Goal: Transaction & Acquisition: Purchase product/service

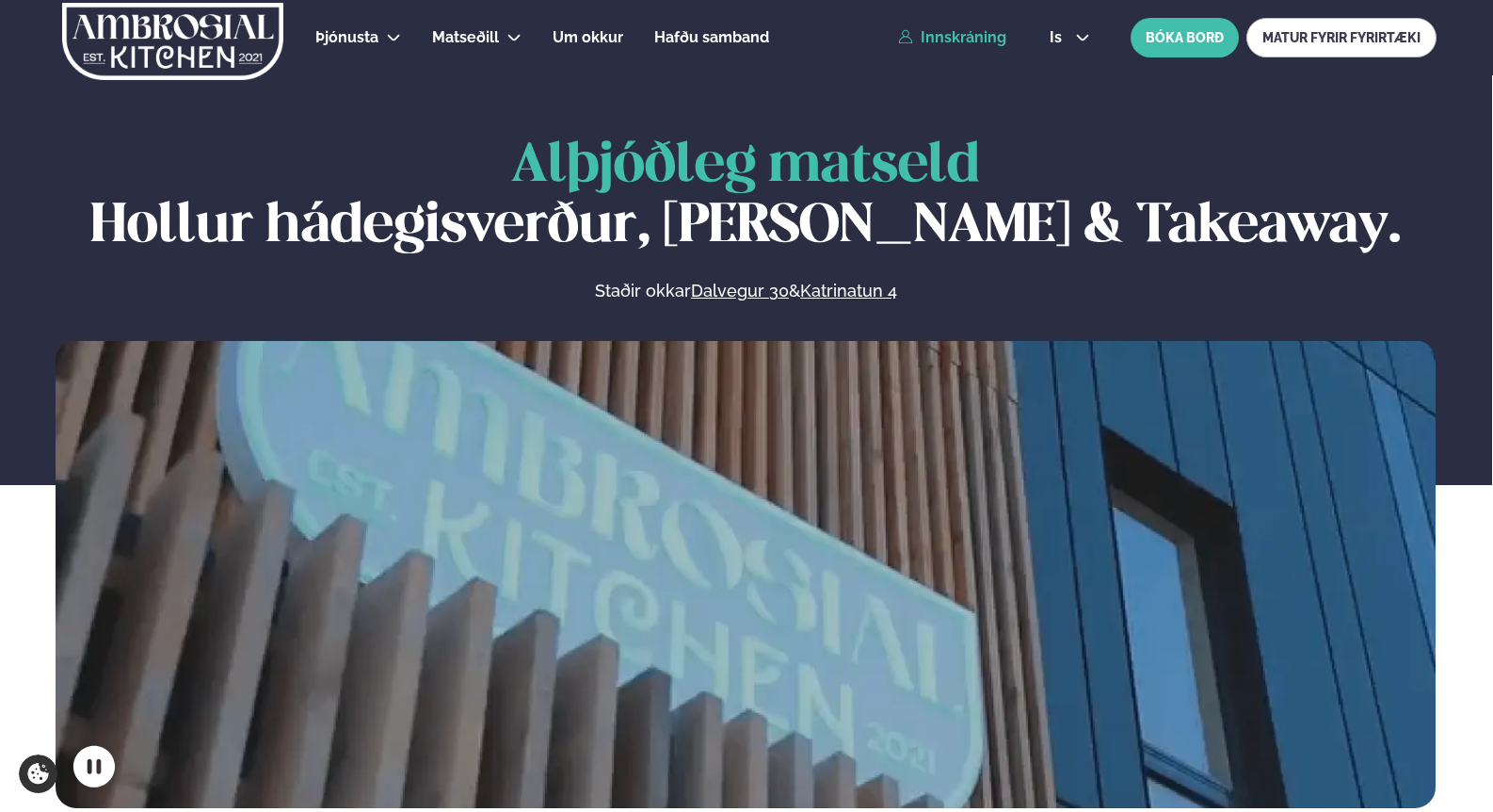
click at [953, 40] on link "Innskráning" at bounding box center [952, 37] width 108 height 17
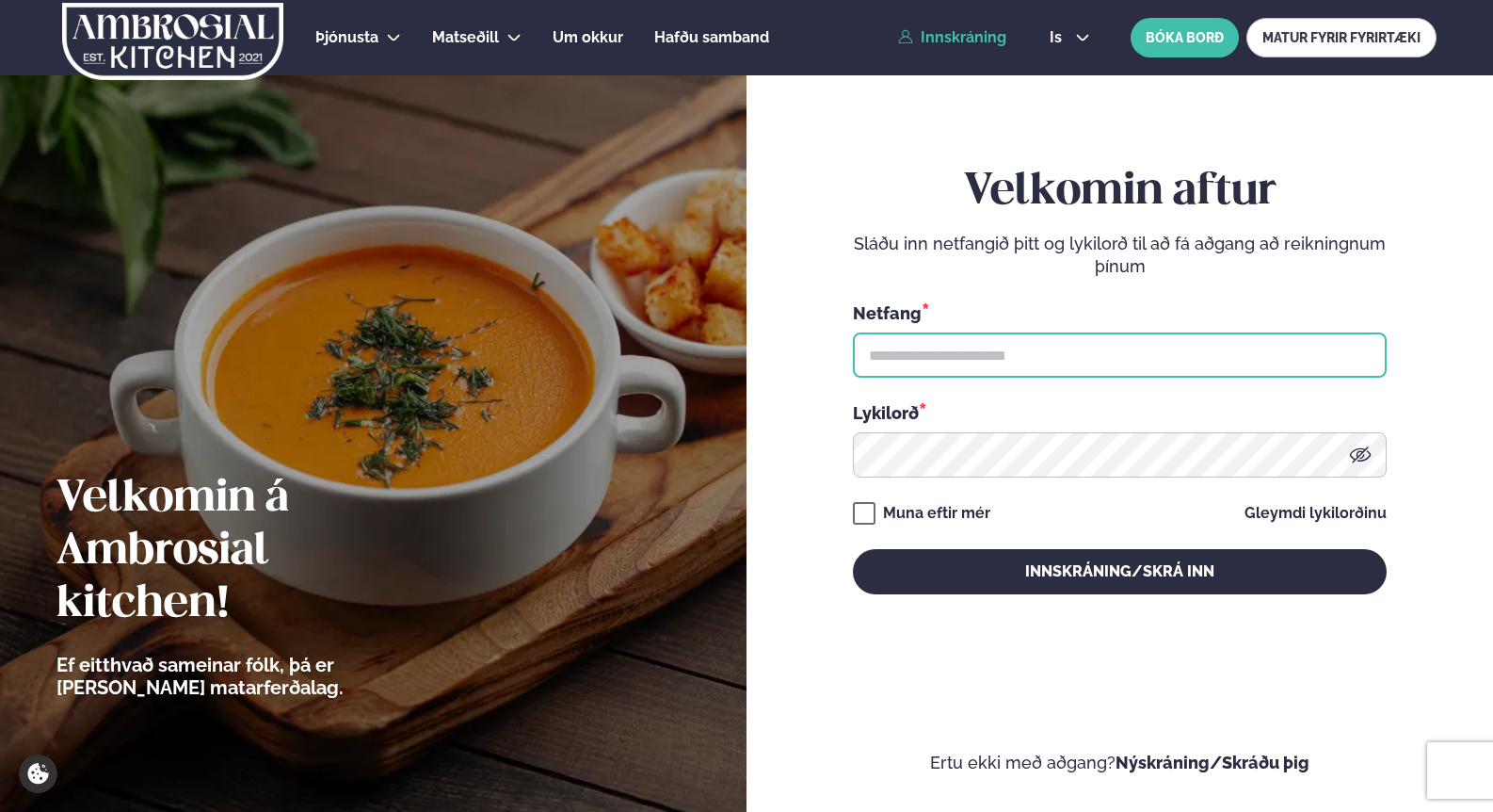
type input "**********"
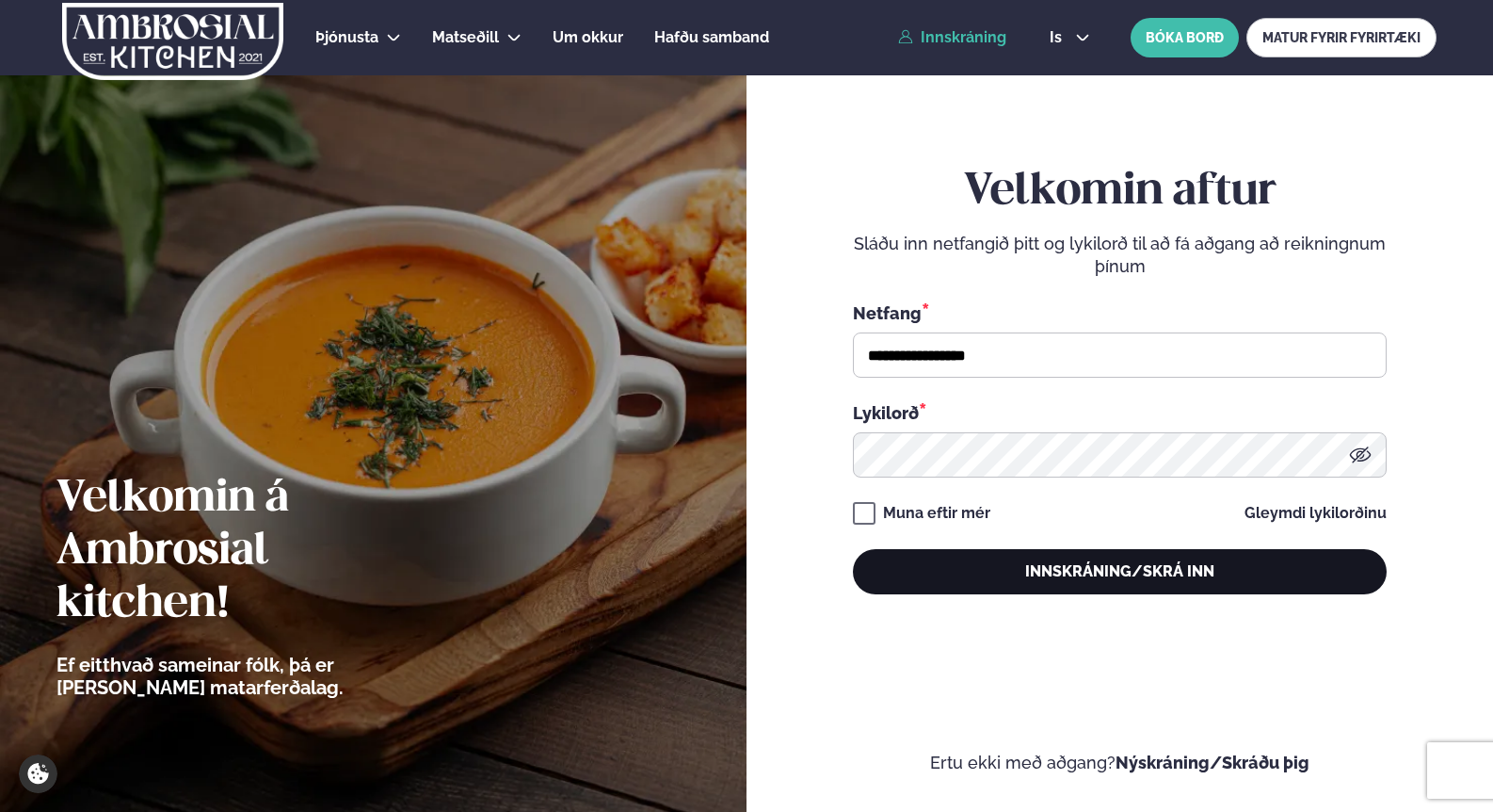
click at [1014, 585] on button "Innskráning/Skrá inn" at bounding box center [1120, 571] width 534 height 46
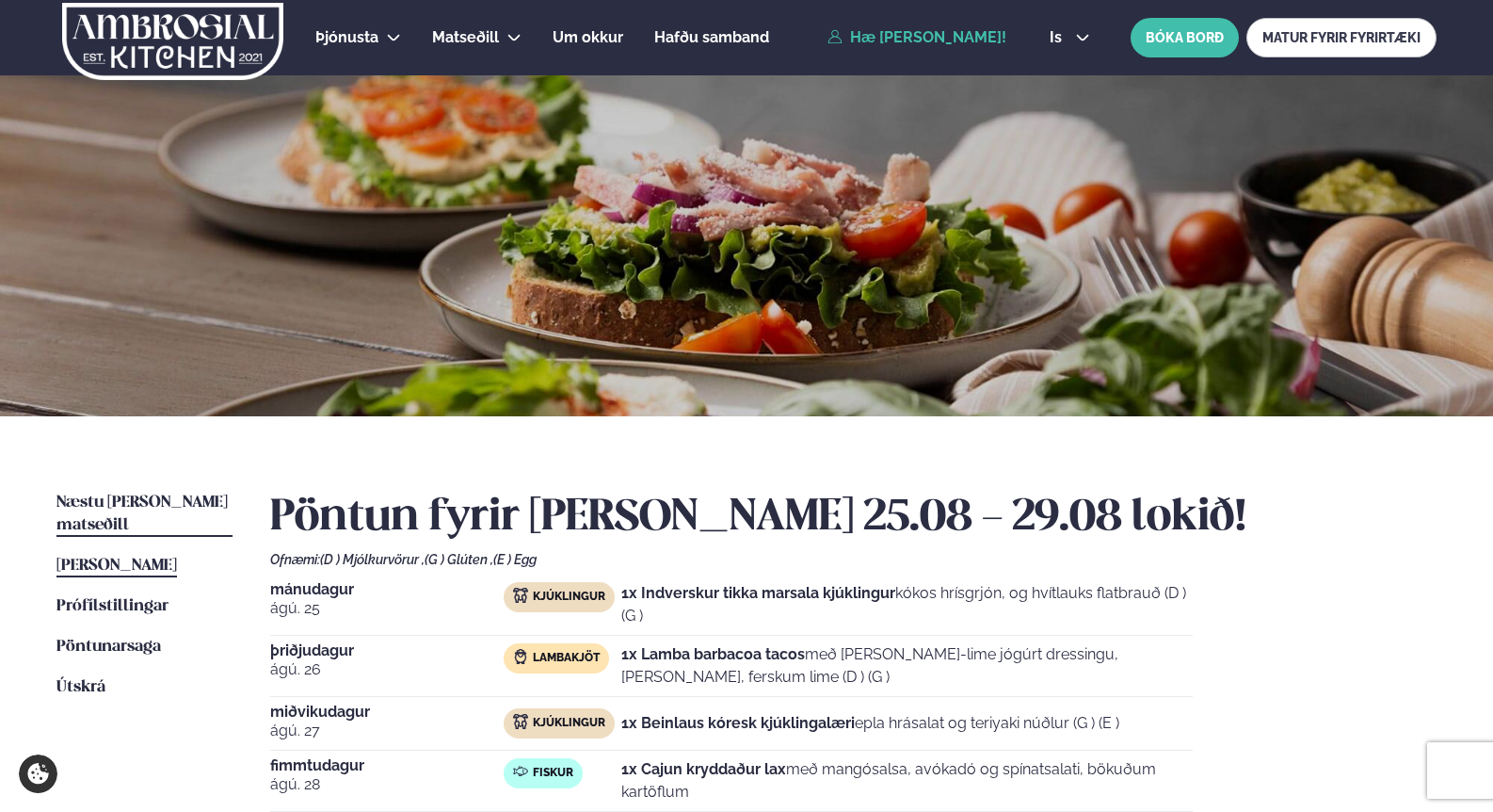
click at [133, 499] on span "Næstu [PERSON_NAME] matseðill" at bounding box center [142, 514] width 171 height 39
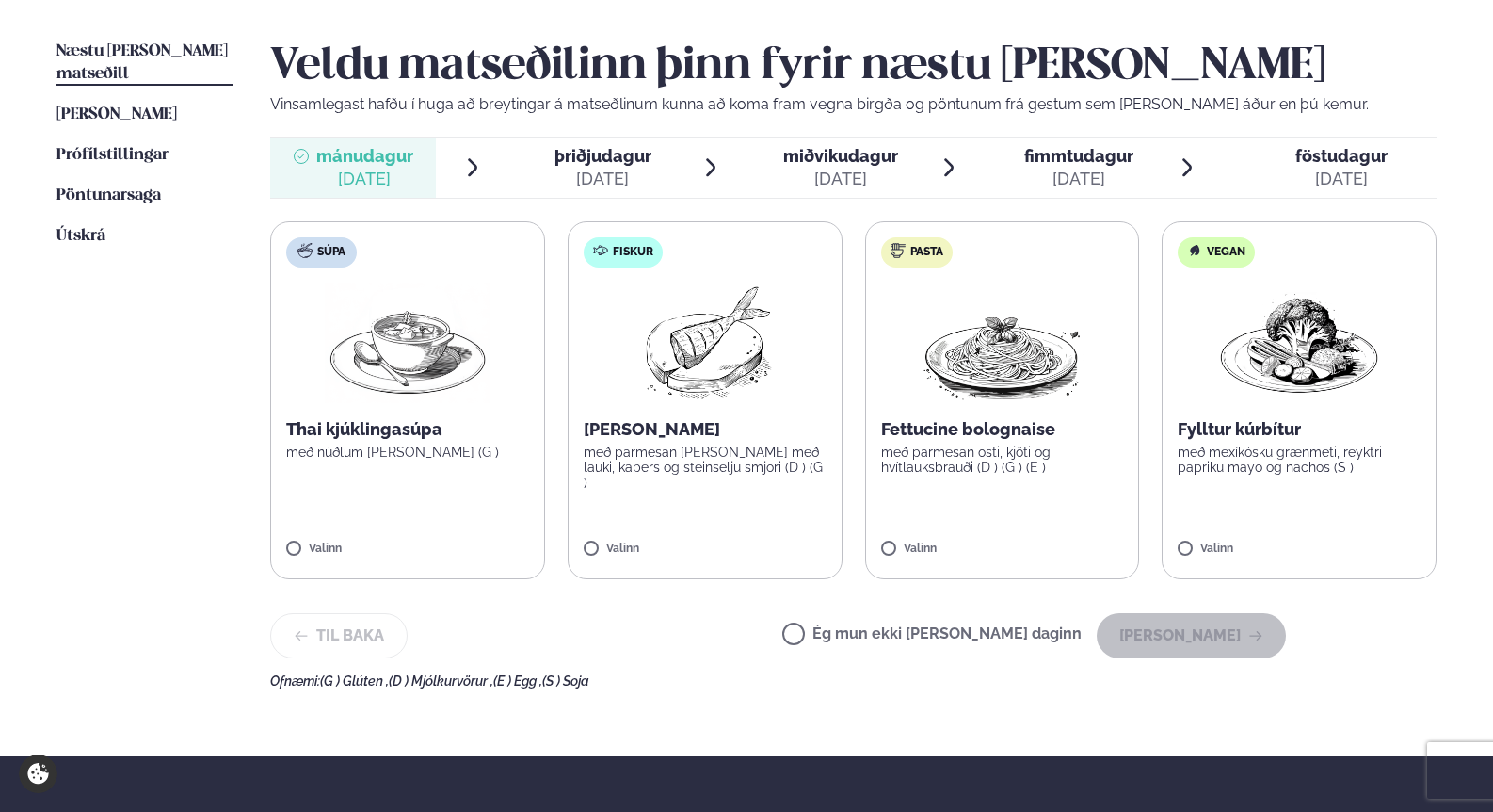
scroll to position [450, 0]
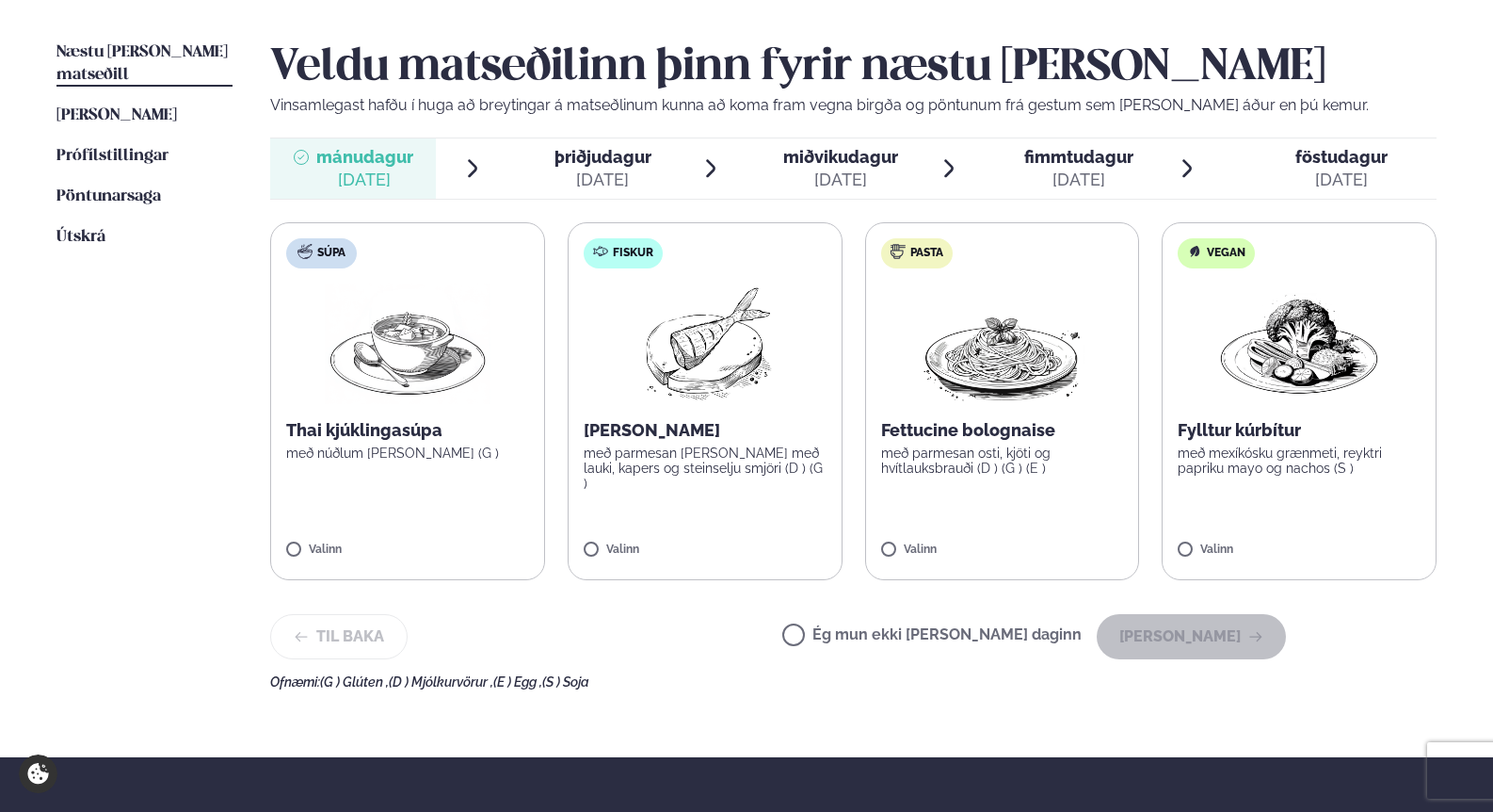
click at [685, 362] on img at bounding box center [705, 344] width 167 height 120
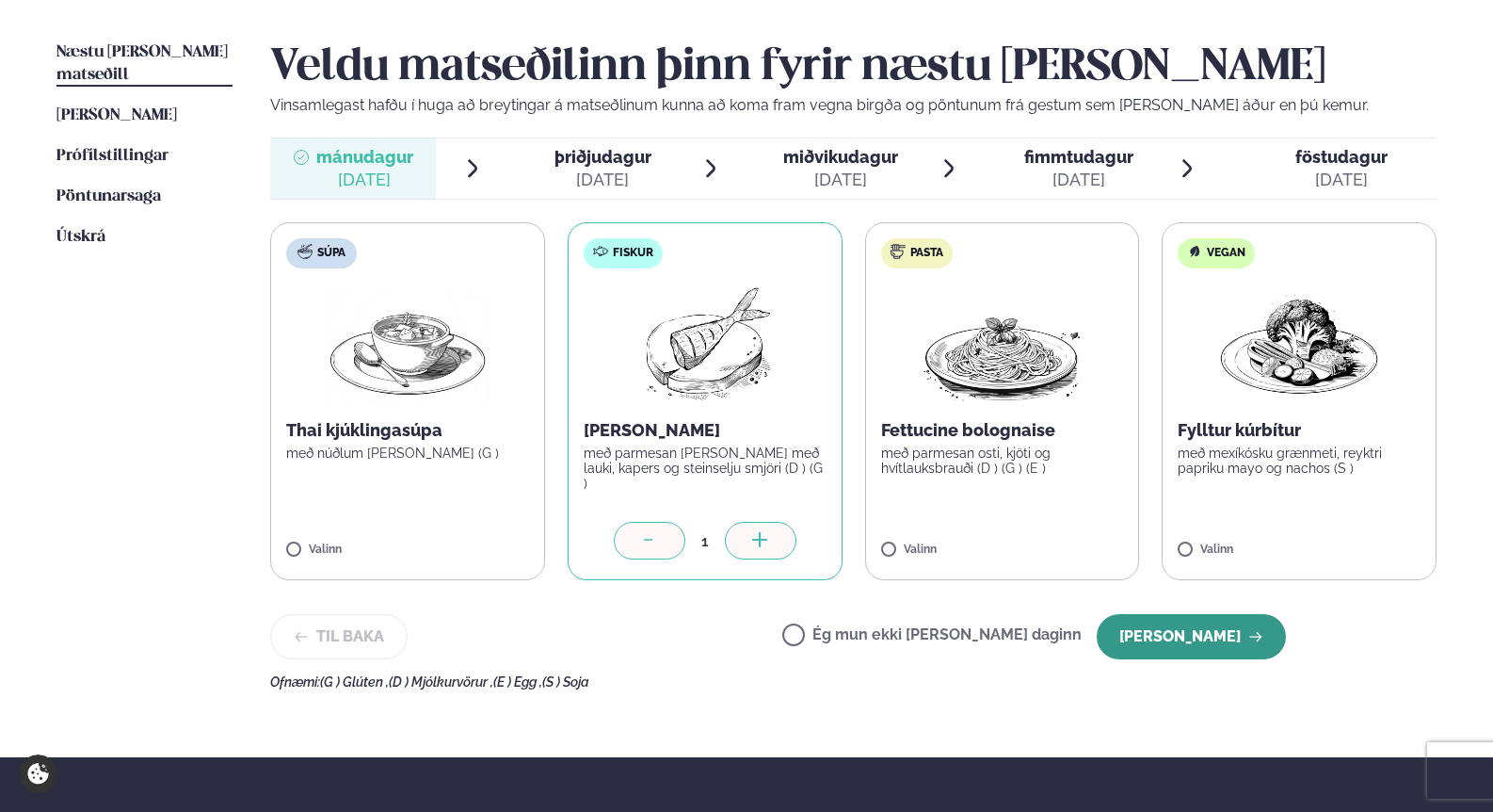
click at [1186, 637] on button "[PERSON_NAME]" at bounding box center [1191, 636] width 189 height 46
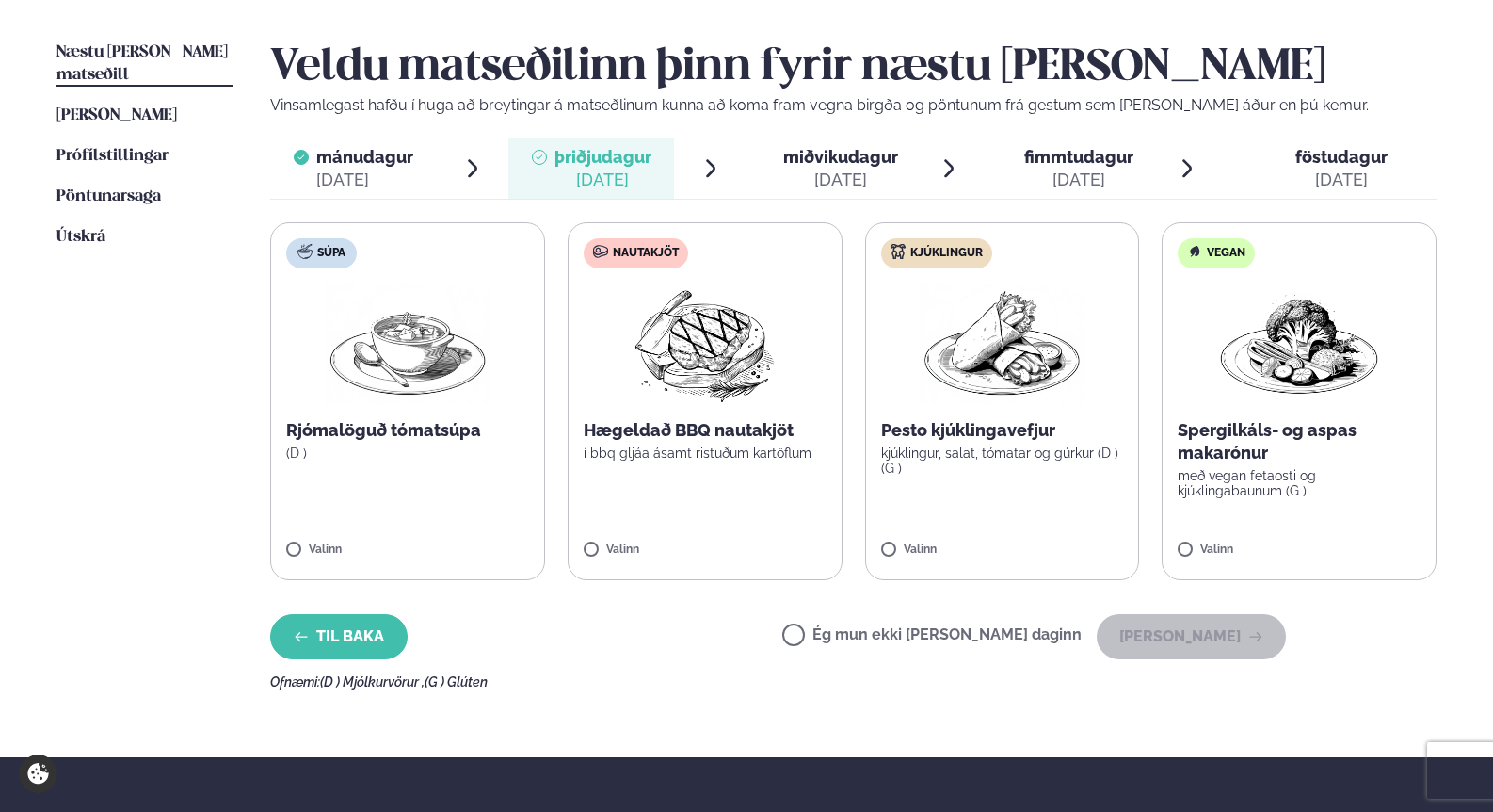
click at [364, 625] on button "Til baka" at bounding box center [339, 636] width 138 height 46
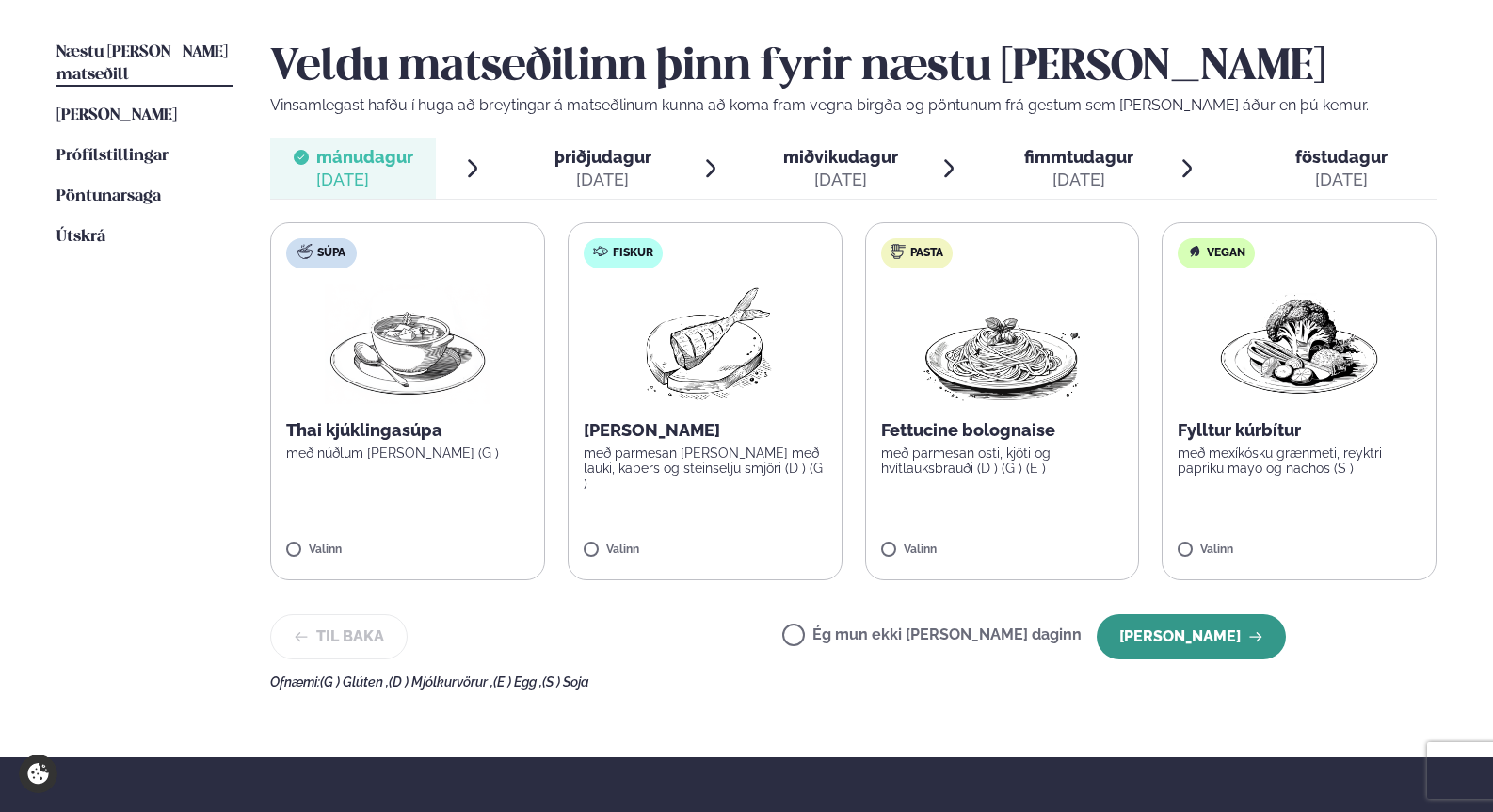
click at [1194, 633] on button "[PERSON_NAME]" at bounding box center [1191, 636] width 189 height 46
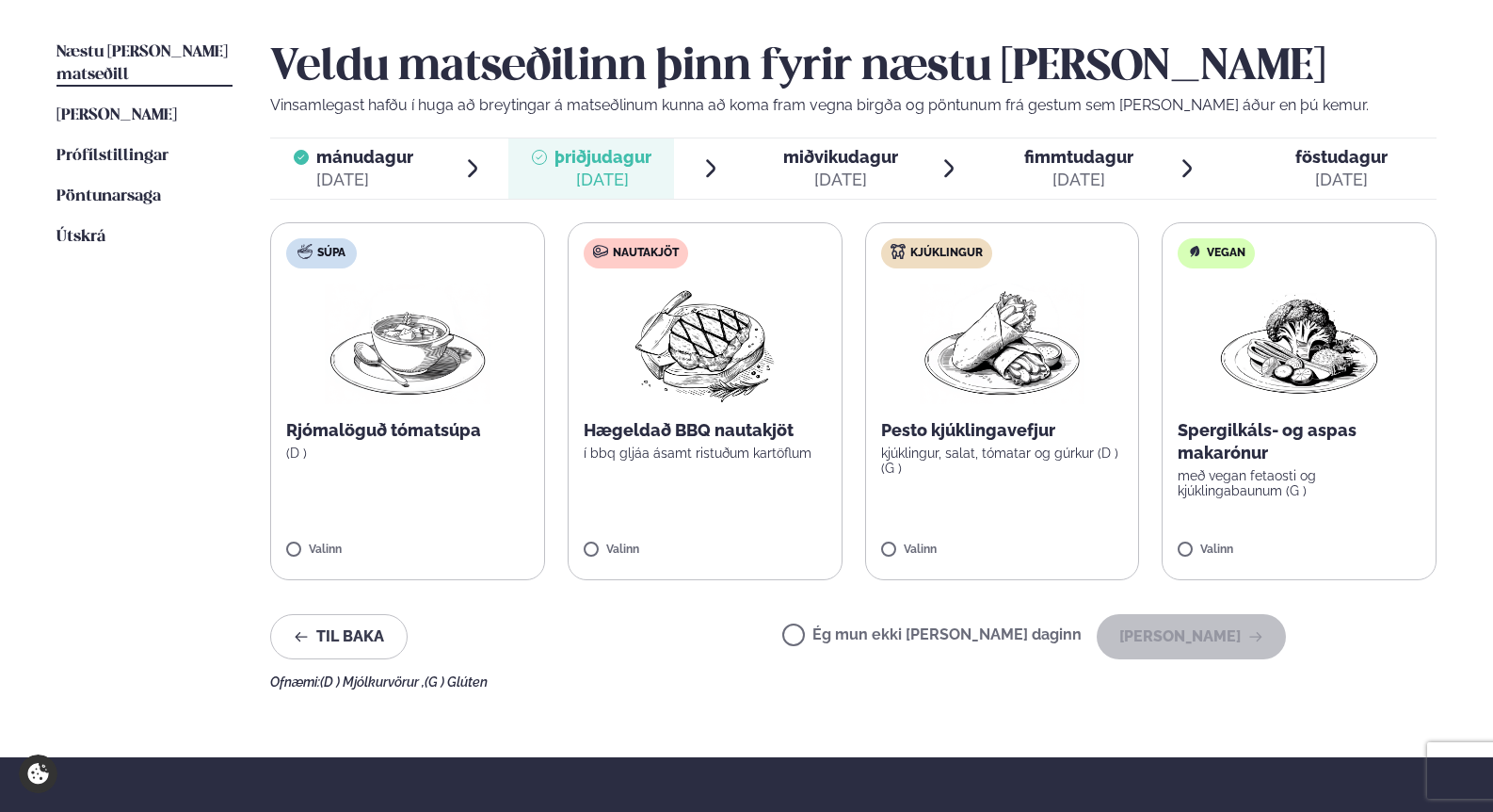
click at [982, 511] on label "Kjúklingur Pesto kjúklingavefjur kjúklingur, salat, tómatar og gúrkur (D ) (G )…" at bounding box center [1002, 401] width 275 height 357
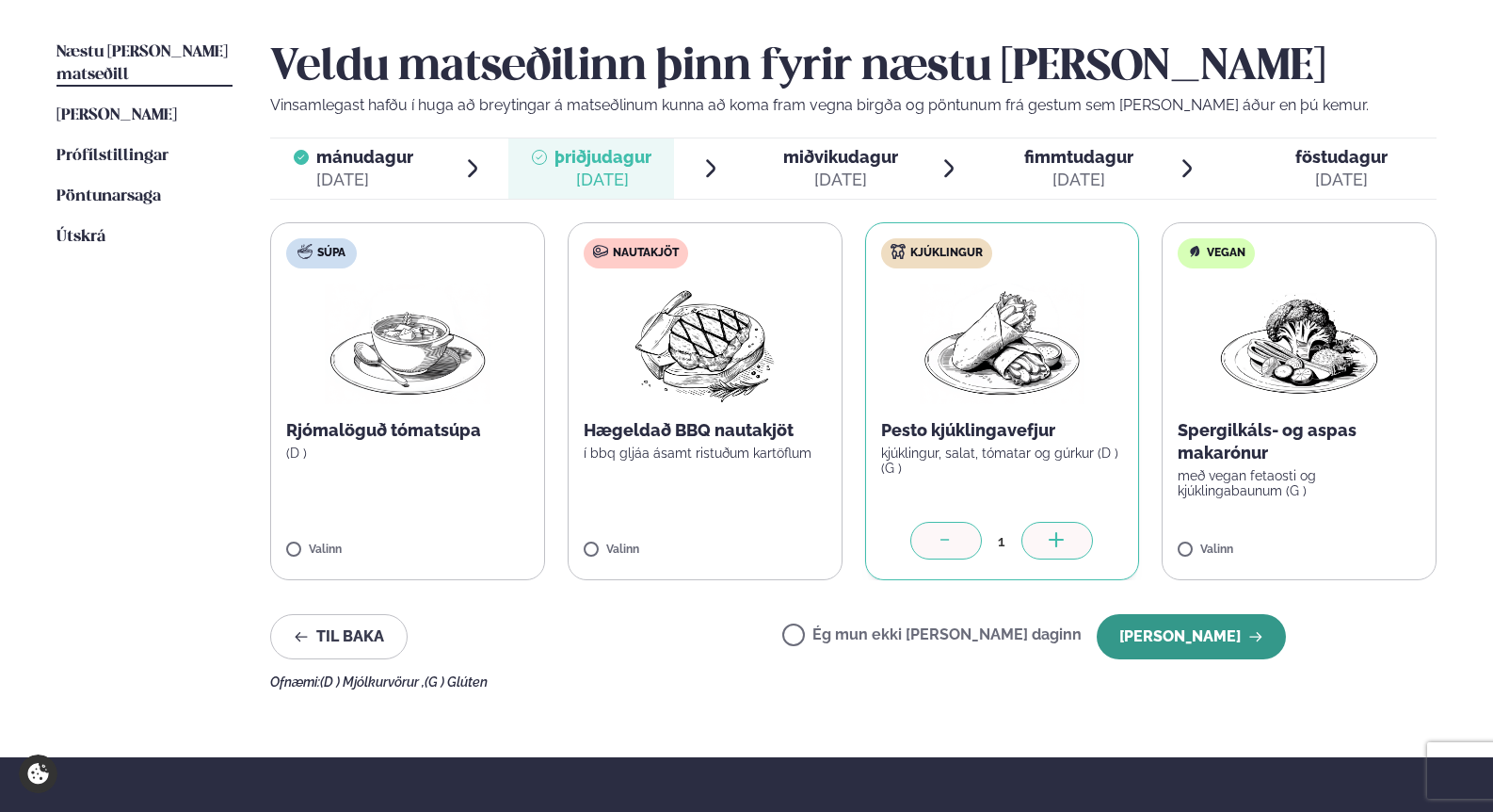
click at [1205, 652] on button "[PERSON_NAME]" at bounding box center [1191, 636] width 189 height 46
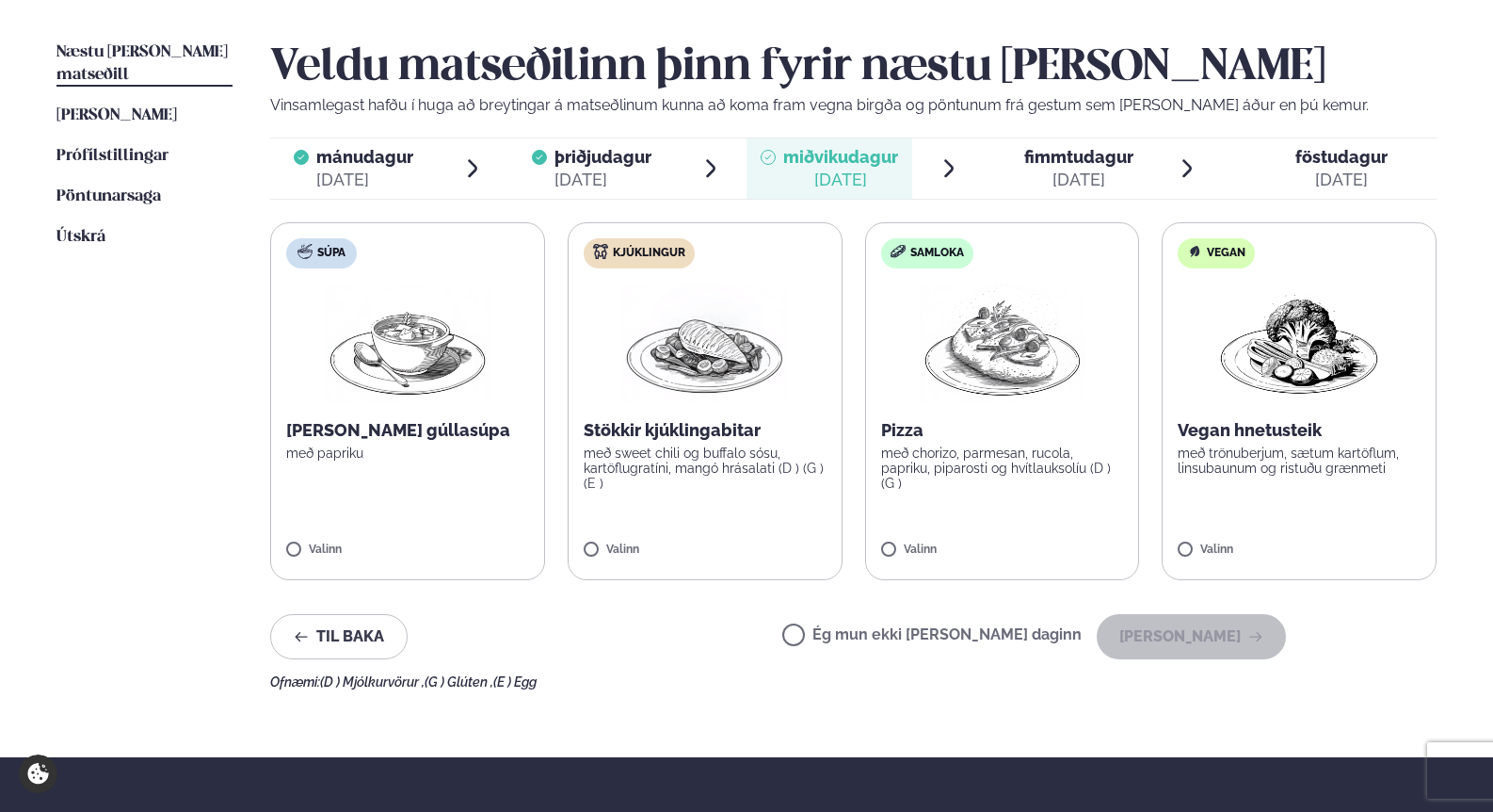
click at [1000, 506] on label "Samloka Pizza með chorizo, parmesan, rucola, papriku, piparosti og hvítlauksolí…" at bounding box center [1002, 401] width 275 height 357
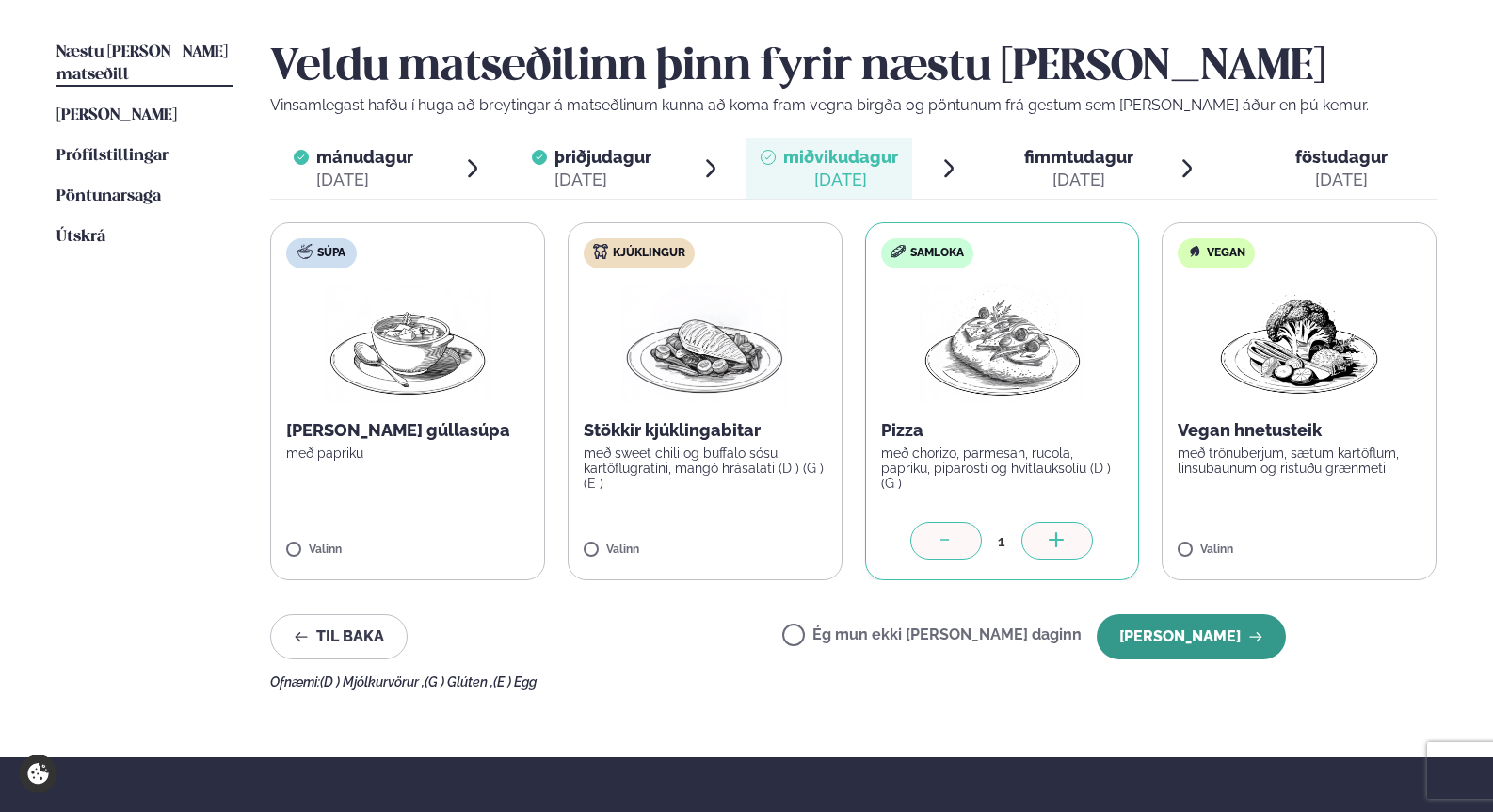
click at [1211, 644] on button "[PERSON_NAME]" at bounding box center [1191, 636] width 189 height 46
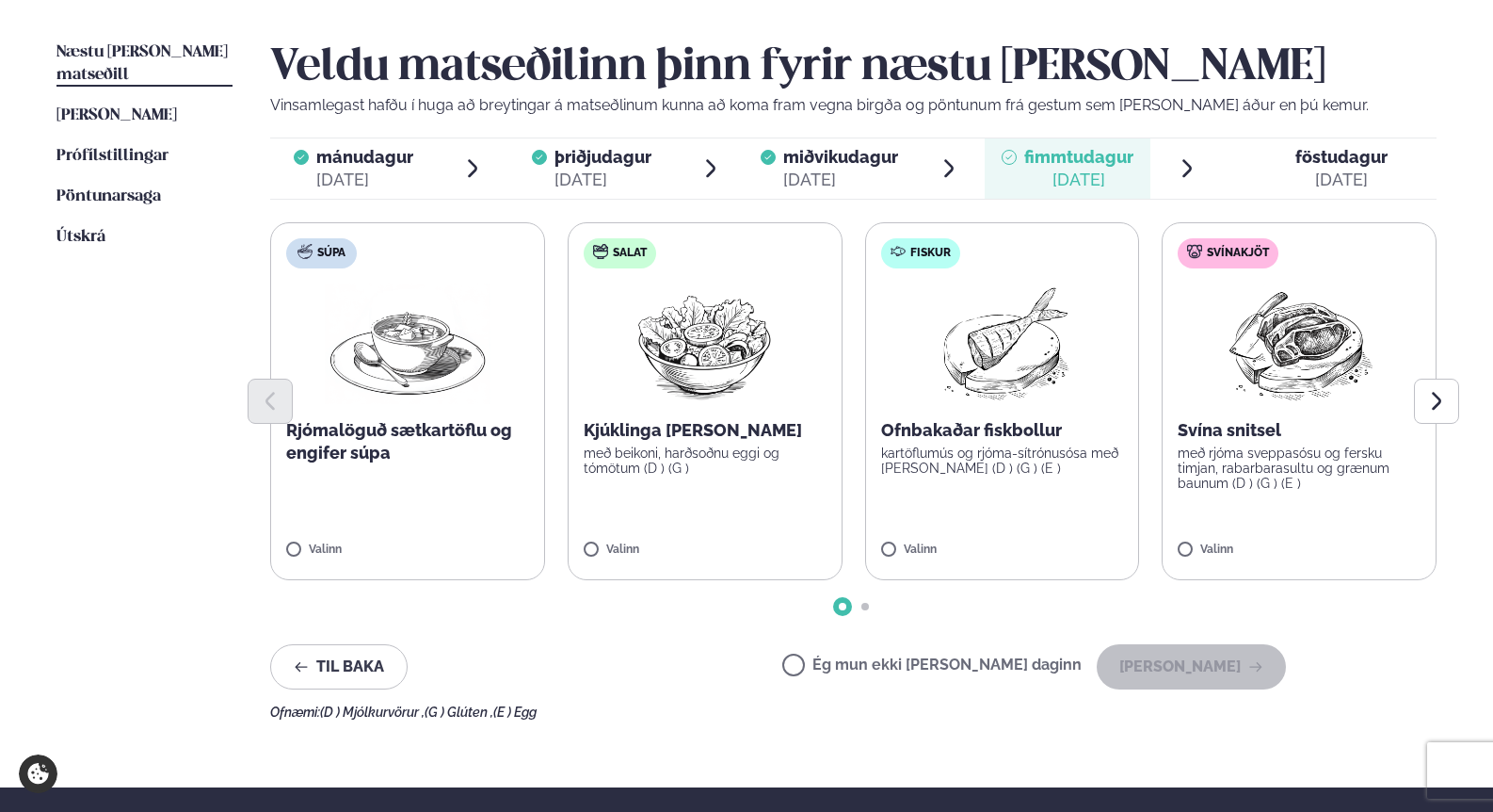
click at [1006, 517] on label "Fiskur Ofnbakaðar fiskbollur kartöflumús og rjóma-sítrónusósa með [PERSON_NAME]…" at bounding box center [1002, 401] width 275 height 357
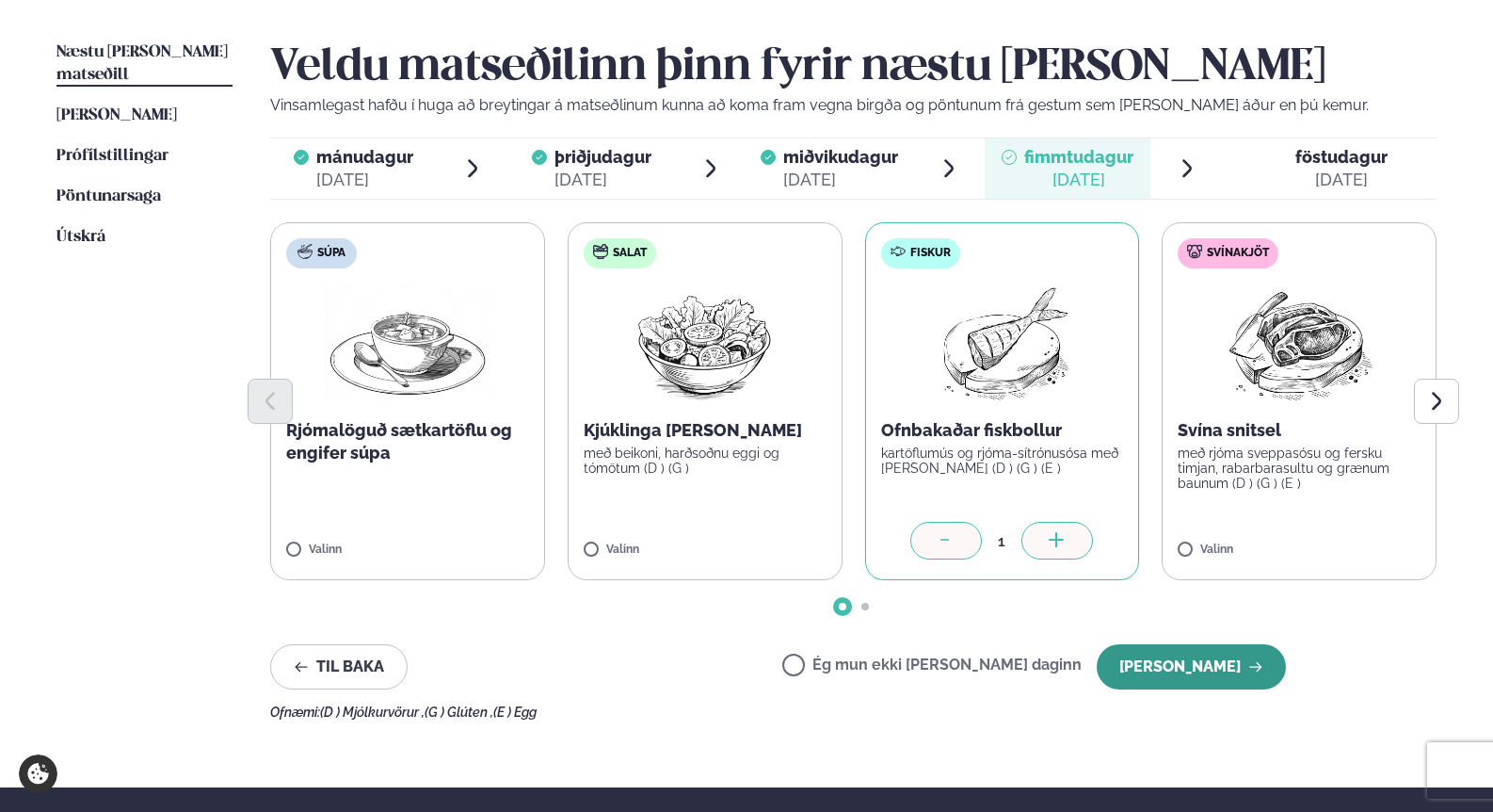
click at [1222, 672] on button "[PERSON_NAME]" at bounding box center [1191, 666] width 189 height 46
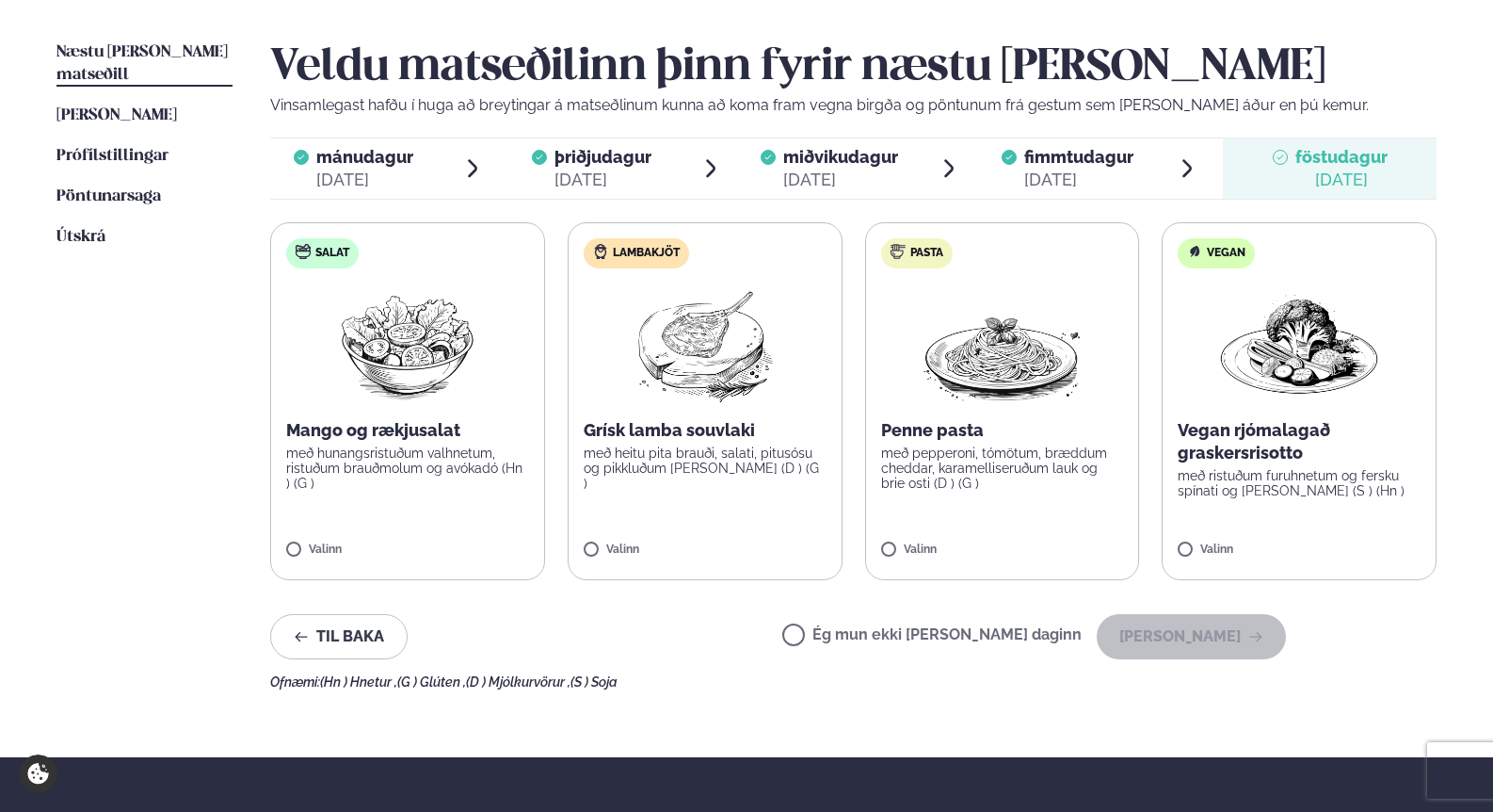
click at [703, 493] on label "Lambakjöt Grísk lamba souvlaki með heitu pita brauði, salati, pitusósu og pikkl…" at bounding box center [705, 401] width 275 height 357
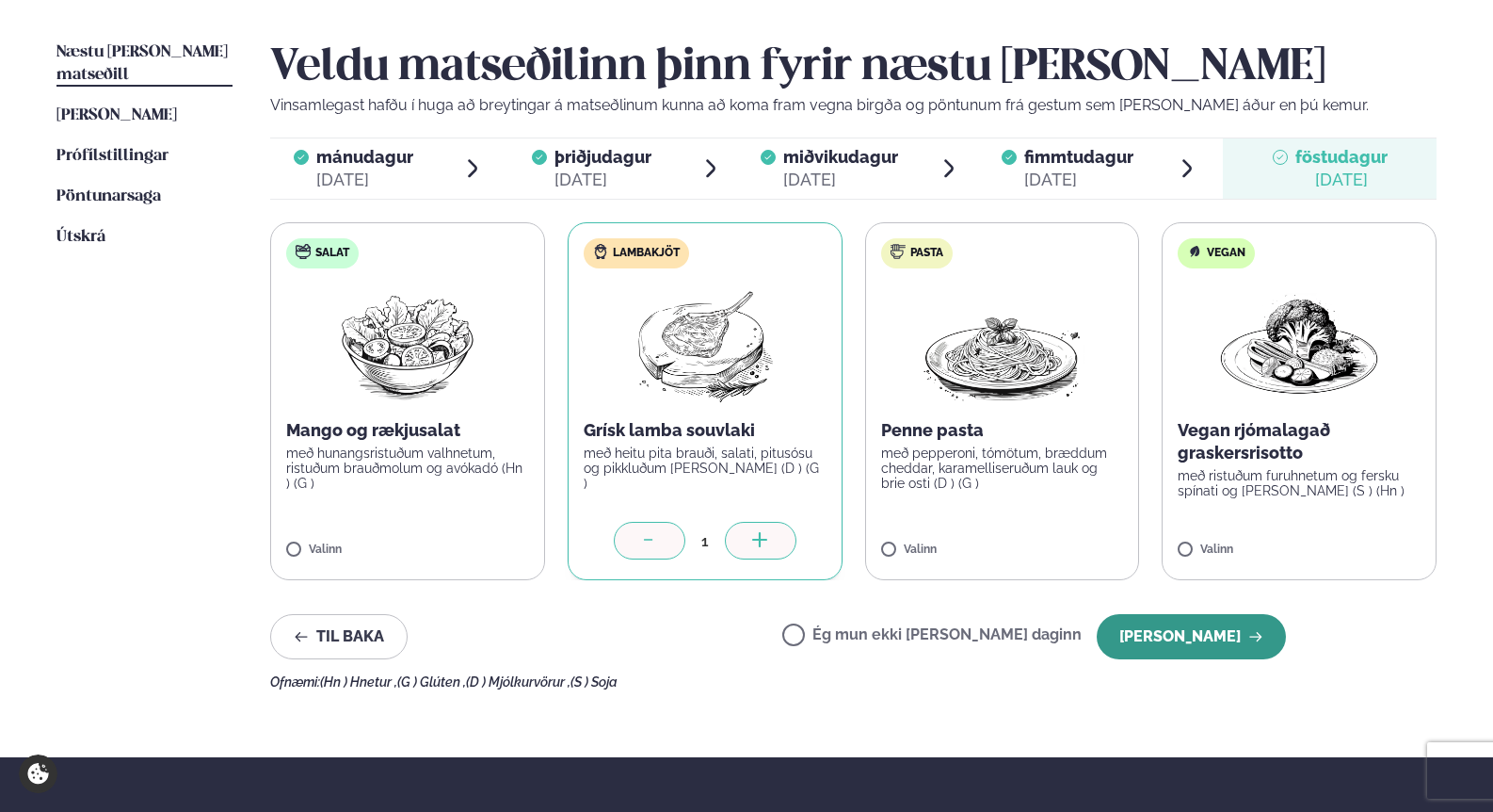
click at [1222, 643] on button "[PERSON_NAME]" at bounding box center [1191, 636] width 189 height 46
